Goal: Task Accomplishment & Management: Manage account settings

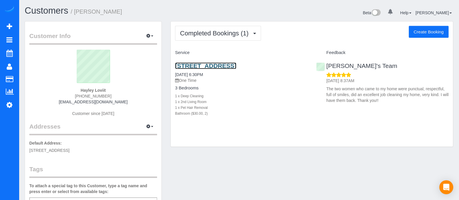
click at [236, 67] on link "3889 Castle Tree Ct Stone Mountain Ga 30083, Stone Mountain, GA 30083" at bounding box center [205, 65] width 61 height 7
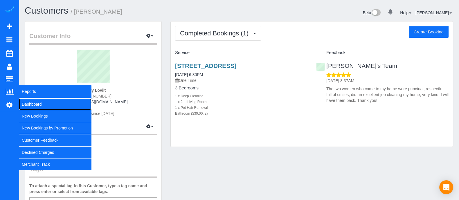
click at [25, 100] on link "Dashboard" at bounding box center [55, 104] width 73 height 12
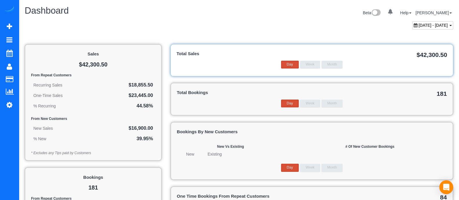
click at [424, 26] on span "August 02, 2025 - September 02, 2025" at bounding box center [432, 25] width 29 height 5
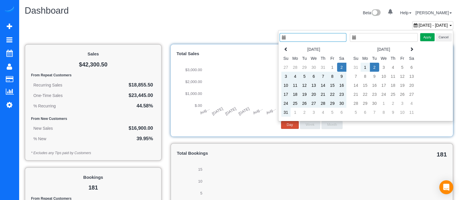
type input "**********"
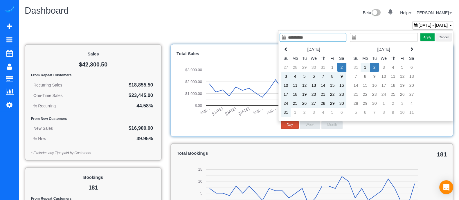
type input "**********"
click at [370, 67] on td "2" at bounding box center [374, 67] width 9 height 9
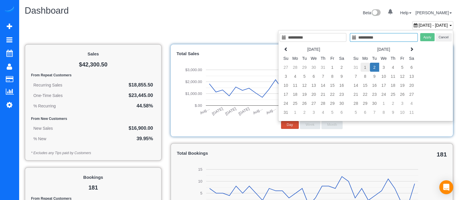
type input "**********"
click at [367, 67] on td "1" at bounding box center [364, 67] width 9 height 9
type input "**********"
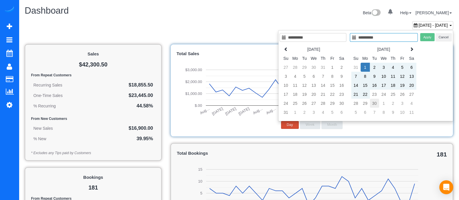
type input "**********"
click at [374, 101] on td "30" at bounding box center [374, 103] width 9 height 9
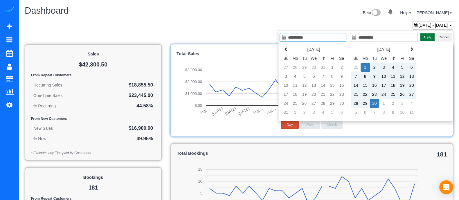
click at [428, 37] on button "Apply" at bounding box center [427, 37] width 15 height 8
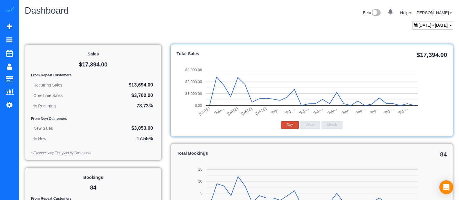
click at [430, 24] on span "September 01, 2025 - September 30, 2025" at bounding box center [432, 25] width 29 height 5
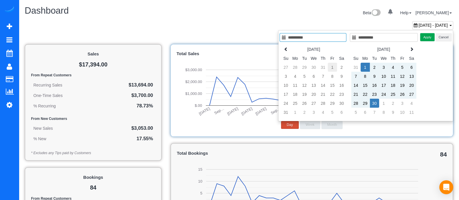
type input "**********"
click at [333, 70] on td "1" at bounding box center [332, 67] width 9 height 9
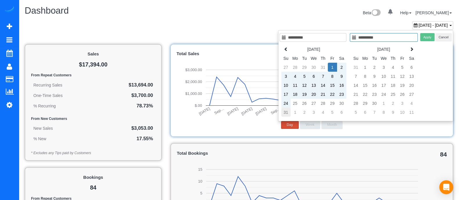
type input "**********"
click at [281, 115] on td "31" at bounding box center [285, 112] width 9 height 9
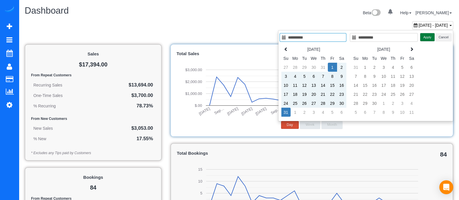
click at [427, 39] on button "Apply" at bounding box center [427, 37] width 15 height 8
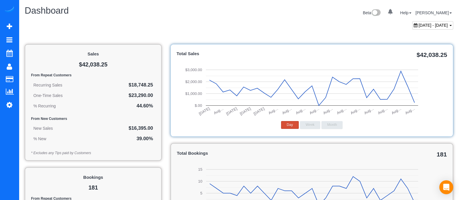
click at [418, 25] on span "August 01, 2025 - August 31, 2025" at bounding box center [432, 25] width 29 height 5
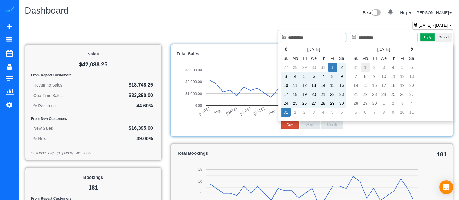
type input "**********"
click at [363, 67] on td "1" at bounding box center [364, 67] width 9 height 9
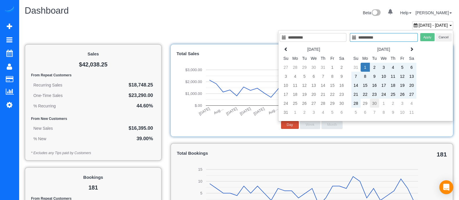
type input "**********"
click at [372, 104] on td "30" at bounding box center [374, 103] width 9 height 9
type input "**********"
click at [426, 37] on button "Apply" at bounding box center [427, 37] width 15 height 8
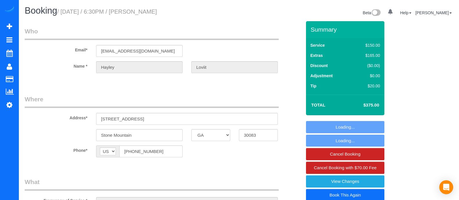
select select "GA"
select select "number:3"
select select "number:6"
select select "object:737"
select select "2"
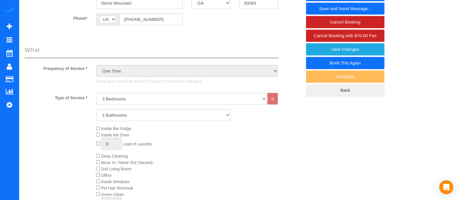
scroll to position [115, 0]
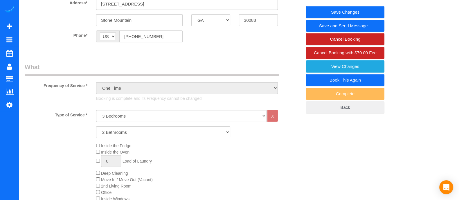
click at [362, 79] on link "Book This Again" at bounding box center [345, 80] width 78 height 12
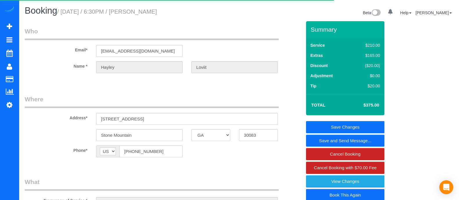
select select "GA"
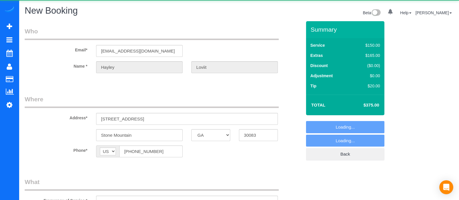
select select "string:fspay-55abdd74-a4d5-4b6a-9d95-6b73339415cc"
select select "number:3"
select select "number:6"
select select "object:1123"
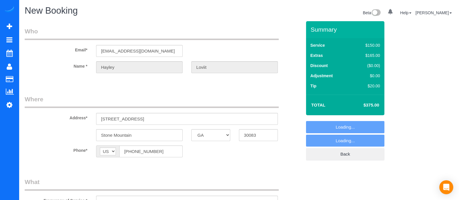
select select "2"
select select "object:1206"
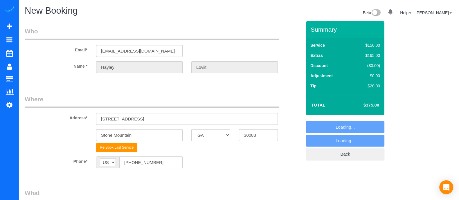
select select "2"
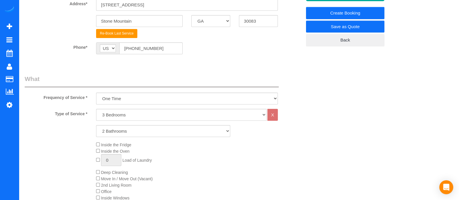
scroll to position [129, 0]
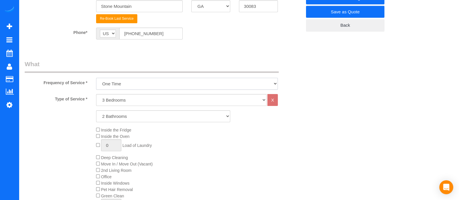
click at [161, 80] on select "One Time Every week (20% Off) - 20.00% (0% for the First Booking) Every 2 weeks…" at bounding box center [187, 84] width 182 height 12
select select "object:1209"
click at [96, 78] on select "One Time Every week (20% Off) - 20.00% (0% for the First Booking) Every 2 weeks…" at bounding box center [187, 84] width 182 height 12
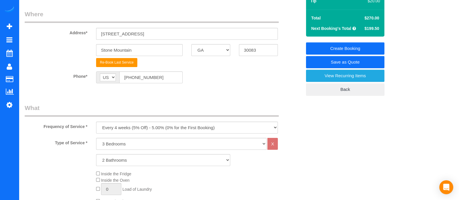
scroll to position [84, 0]
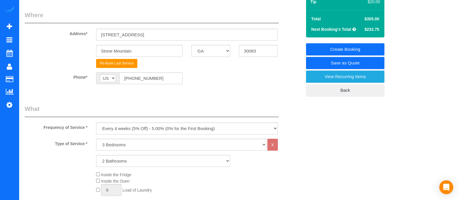
drag, startPoint x: 379, startPoint y: 30, endPoint x: 366, endPoint y: 30, distance: 12.2
click at [366, 30] on span "$232.75" at bounding box center [371, 29] width 15 height 5
copy span "232.75"
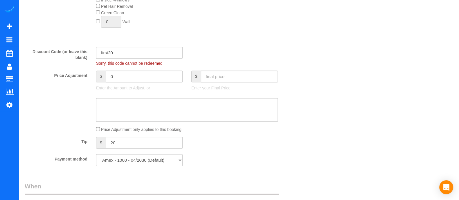
scroll to position [315, 0]
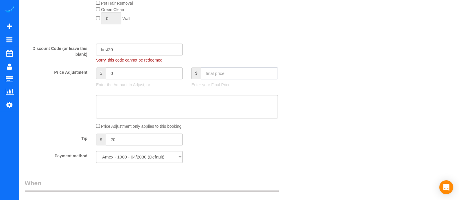
click at [240, 79] on input "text" at bounding box center [239, 73] width 77 height 12
paste input "232.75"
type input "232.75"
type input "-72.25"
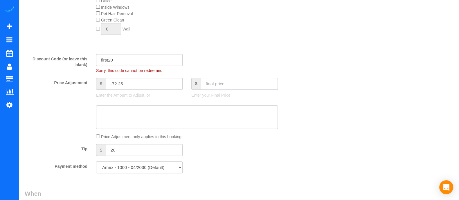
scroll to position [311, 0]
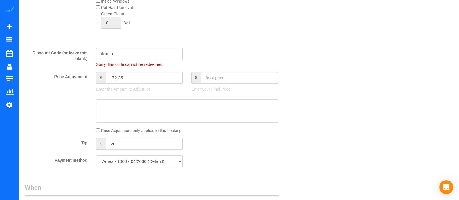
click at [137, 145] on input "20" at bounding box center [144, 144] width 77 height 12
type input "2"
click at [364, 91] on div "Who Email* [EMAIL_ADDRESS][DOMAIN_NAME] Name * [GEOGRAPHIC_DATA] Loviit Where A…" at bounding box center [239, 97] width 428 height 774
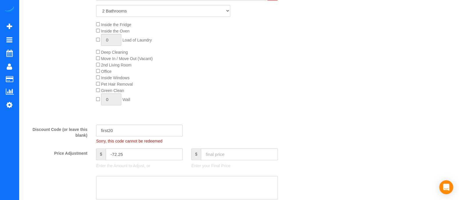
scroll to position [243, 0]
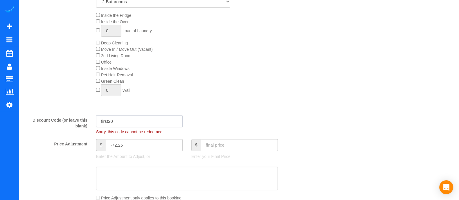
drag, startPoint x: 129, startPoint y: 120, endPoint x: 65, endPoint y: 117, distance: 63.6
click at [65, 117] on div "Discount Code (or leave this blank) first20 Sorry, this code cannot be redeemed" at bounding box center [162, 124] width 285 height 19
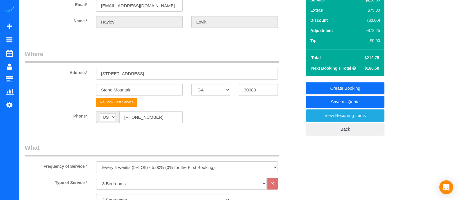
scroll to position [46, 0]
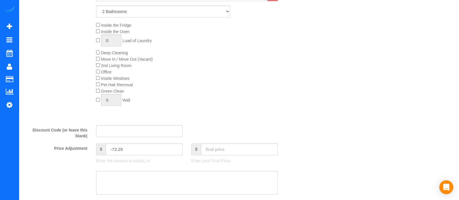
scroll to position [237, 0]
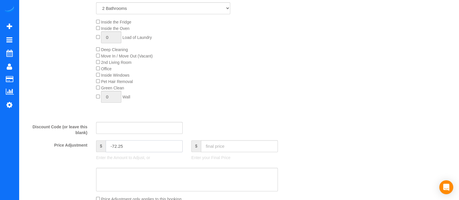
click at [149, 149] on input "-72.25" at bounding box center [144, 146] width 77 height 12
type input "-"
click at [228, 146] on input "text" at bounding box center [239, 146] width 77 height 12
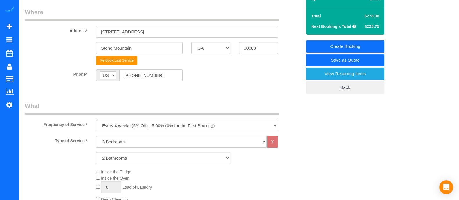
type input "0"
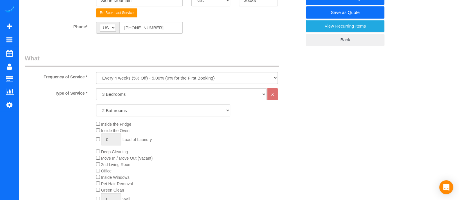
scroll to position [66, 0]
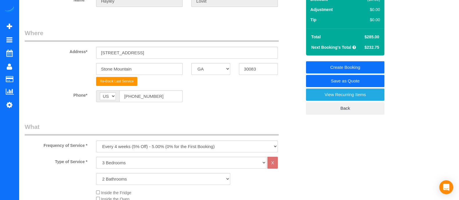
click at [236, 89] on fieldset "Where Address* [STREET_ADDRESS] [GEOGRAPHIC_DATA] AK AL AR AZ CA CO CT DC DE [G…" at bounding box center [163, 70] width 277 height 82
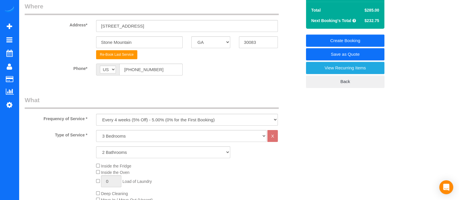
scroll to position [90, 0]
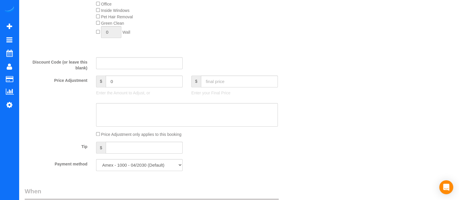
scroll to position [299, 0]
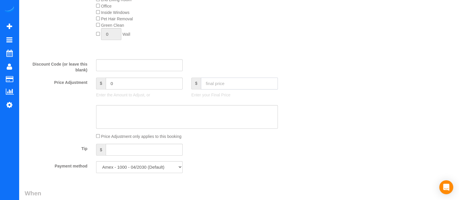
paste input "270.75"
type input "270.75"
click at [235, 84] on input "270.75" at bounding box center [239, 83] width 77 height 12
type input "-14.25"
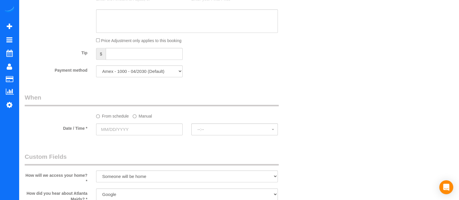
scroll to position [396, 0]
click at [155, 128] on input "text" at bounding box center [139, 128] width 86 height 12
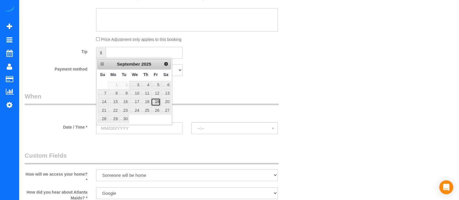
click at [156, 103] on link "19" at bounding box center [155, 102] width 9 height 8
type input "[DATE]"
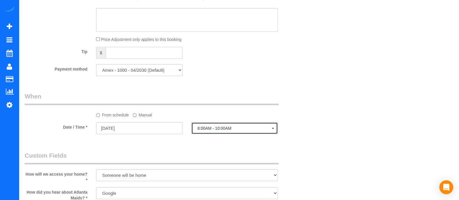
click at [210, 131] on span "8:00AM - 10:00AM" at bounding box center [234, 128] width 74 height 5
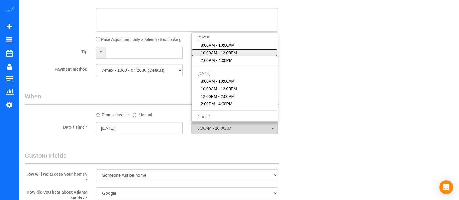
click at [219, 53] on span "10:00AM - 12:00PM" at bounding box center [219, 53] width 36 height 6
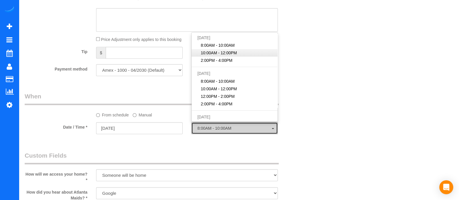
select select "spot7"
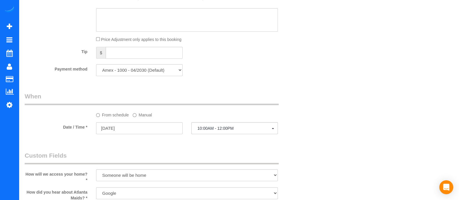
click at [387, 144] on div "Who Email* [EMAIL_ADDRESS][DOMAIN_NAME] Name * [GEOGRAPHIC_DATA] Loviit Where A…" at bounding box center [239, 9] width 428 height 769
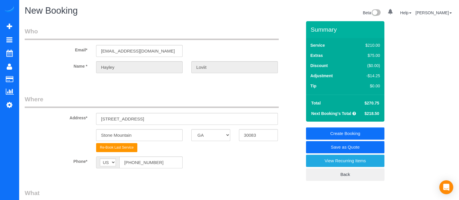
click at [369, 134] on link "Create Booking" at bounding box center [345, 133] width 78 height 12
